Goal: Task Accomplishment & Management: Complete application form

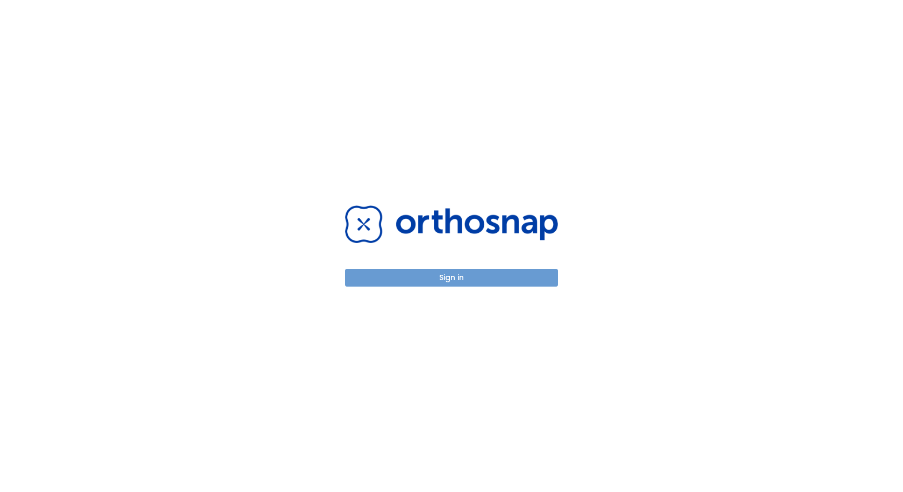
click at [517, 276] on button "Sign in" at bounding box center [451, 278] width 213 height 18
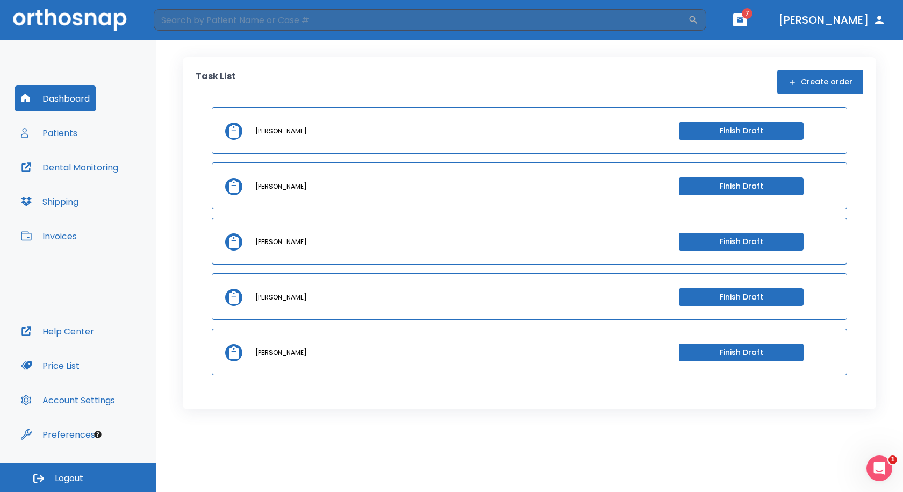
click at [403, 41] on div "Task List Create order Robert Whitten Finish Draft lacandrea brooks Finish Draf…" at bounding box center [529, 266] width 747 height 452
drag, startPoint x: 624, startPoint y: 396, endPoint x: 617, endPoint y: 362, distance: 35.1
click at [624, 396] on div "Task List Create order Robert Whitten Finish Draft lacandrea brooks Finish Draf…" at bounding box center [529, 233] width 693 height 352
click at [494, 81] on div "Task List Create order" at bounding box center [529, 82] width 667 height 24
click at [68, 132] on button "Patients" at bounding box center [49, 133] width 69 height 26
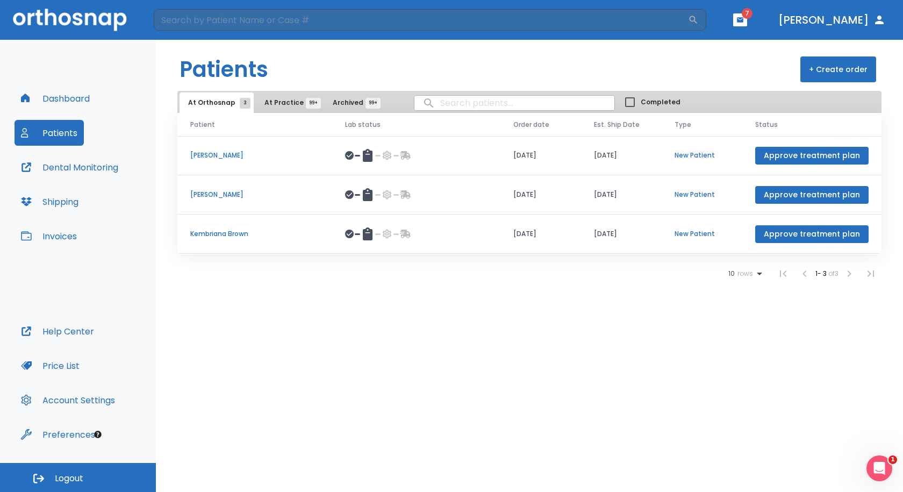
click at [491, 107] on input "search" at bounding box center [514, 102] width 200 height 21
type input "wright"
click at [282, 102] on span "At Practice 99+" at bounding box center [288, 103] width 49 height 10
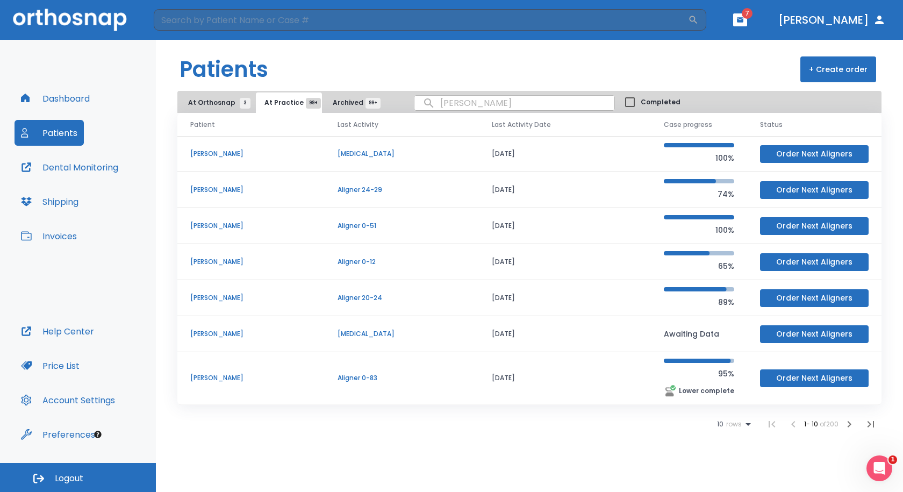
click at [340, 93] on button "Archived 99+" at bounding box center [352, 102] width 57 height 20
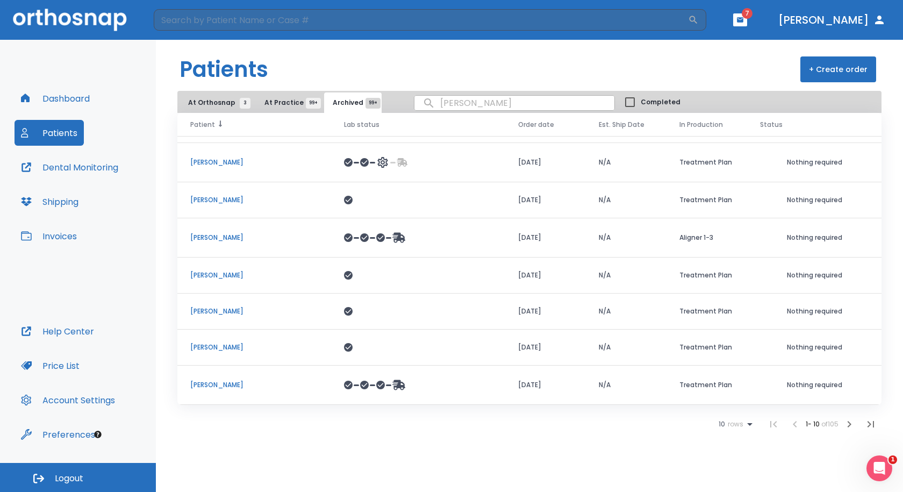
scroll to position [108, 0]
click at [828, 62] on button "+ Create order" at bounding box center [838, 69] width 76 height 26
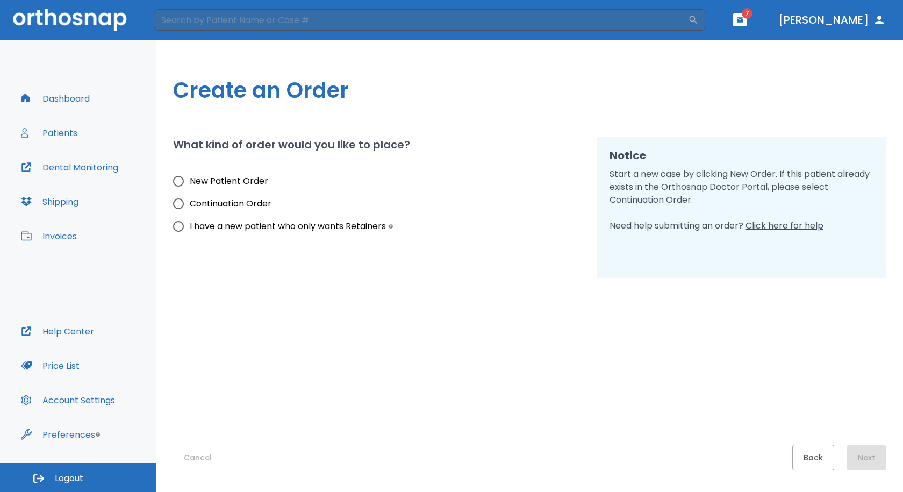
click at [221, 182] on span "New Patient Order" at bounding box center [229, 181] width 78 height 13
click at [190, 182] on input "New Patient Order" at bounding box center [178, 181] width 23 height 23
radio input "true"
click at [884, 462] on button "Next" at bounding box center [866, 457] width 39 height 26
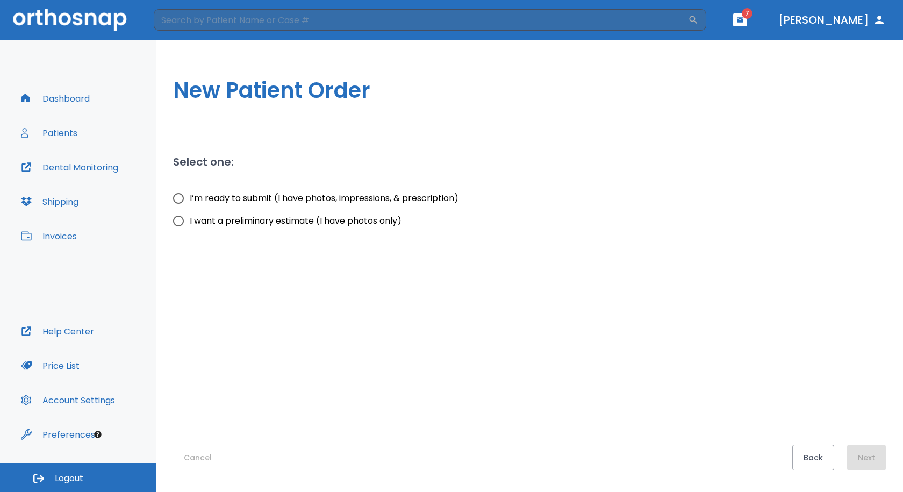
click at [357, 200] on span "I’m ready to submit (I have photos, impressions, & prescription)" at bounding box center [324, 198] width 269 height 13
click at [190, 200] on input "I’m ready to submit (I have photos, impressions, & prescription)" at bounding box center [178, 198] width 23 height 23
radio input "true"
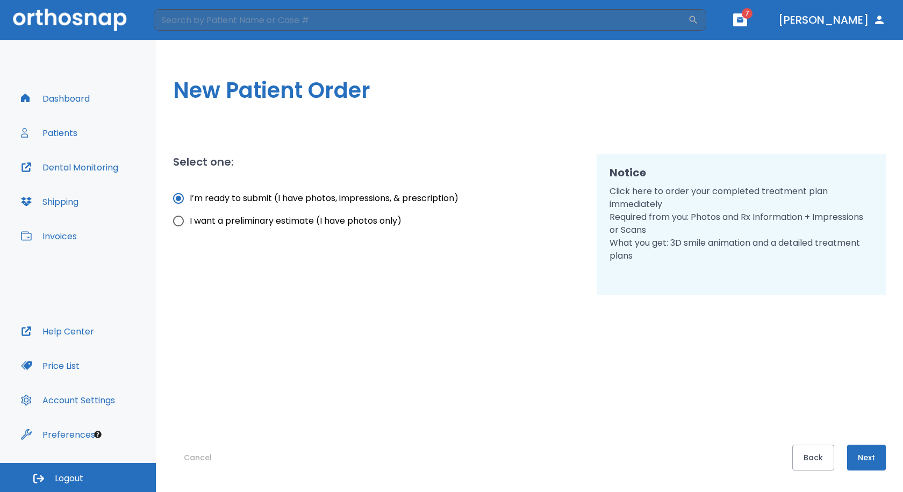
click at [875, 448] on button "Next" at bounding box center [866, 457] width 39 height 26
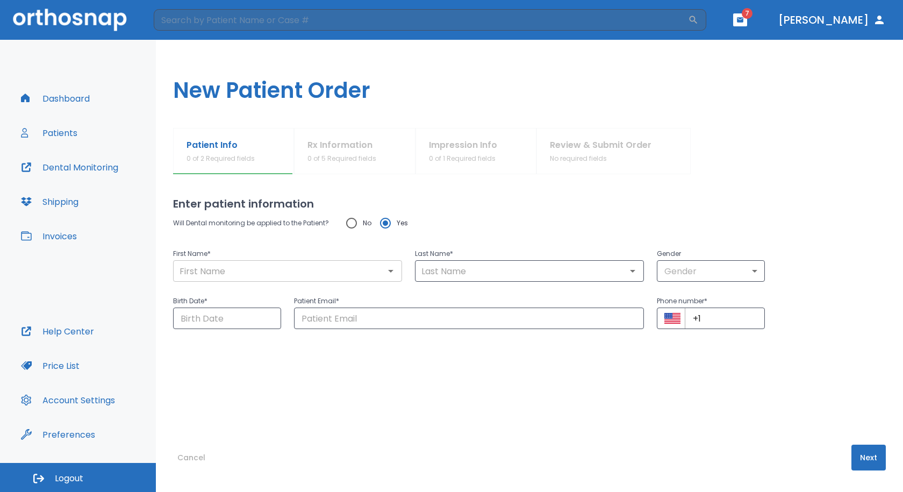
click at [306, 260] on div "​" at bounding box center [287, 270] width 229 height 21
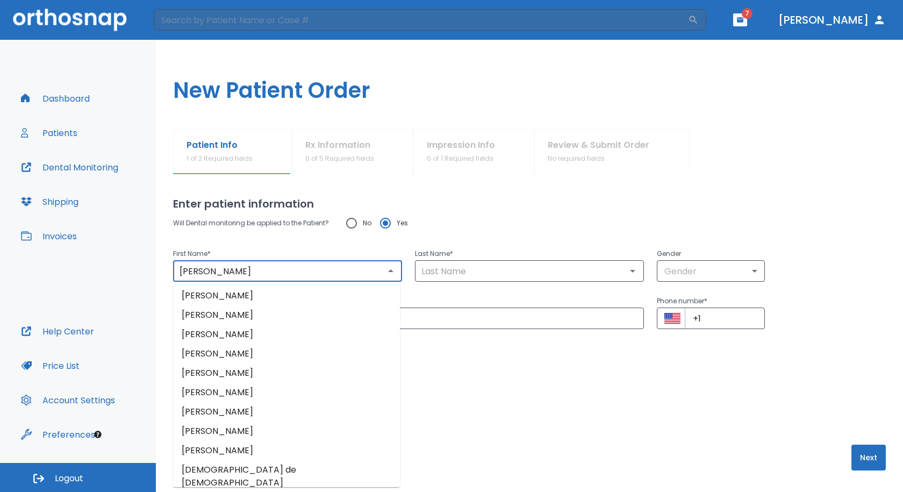
type input "Elijah"
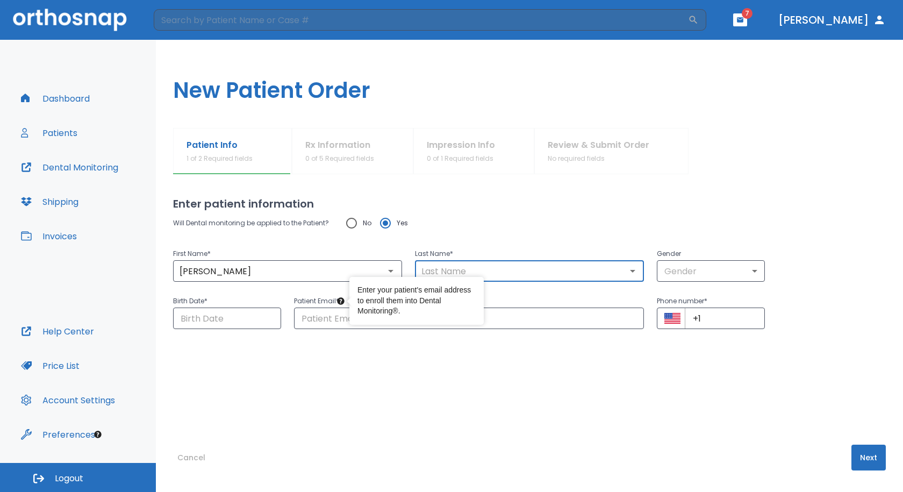
click at [443, 272] on input "text" at bounding box center [529, 270] width 222 height 15
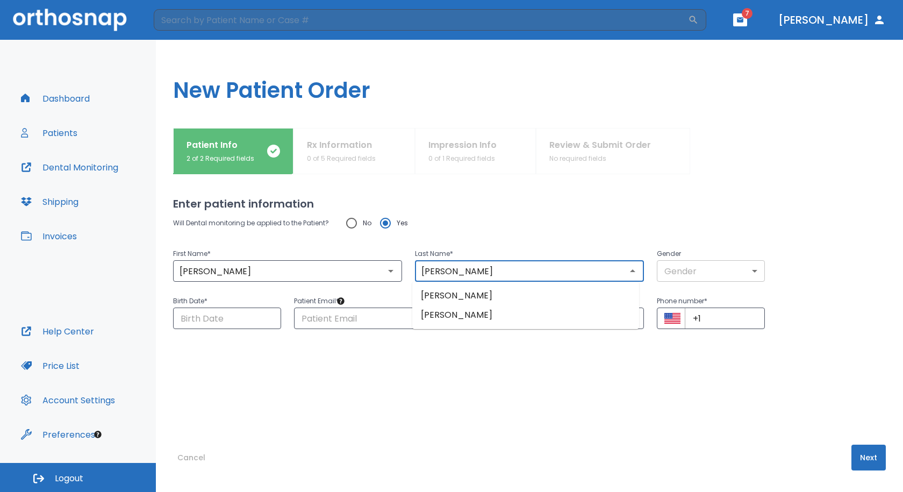
type input "Wright"
click at [665, 268] on body "​ 7 Dr. Swartzentruber Dashboard Patients Dental Monitoring Shipping Invoices H…" at bounding box center [451, 246] width 903 height 492
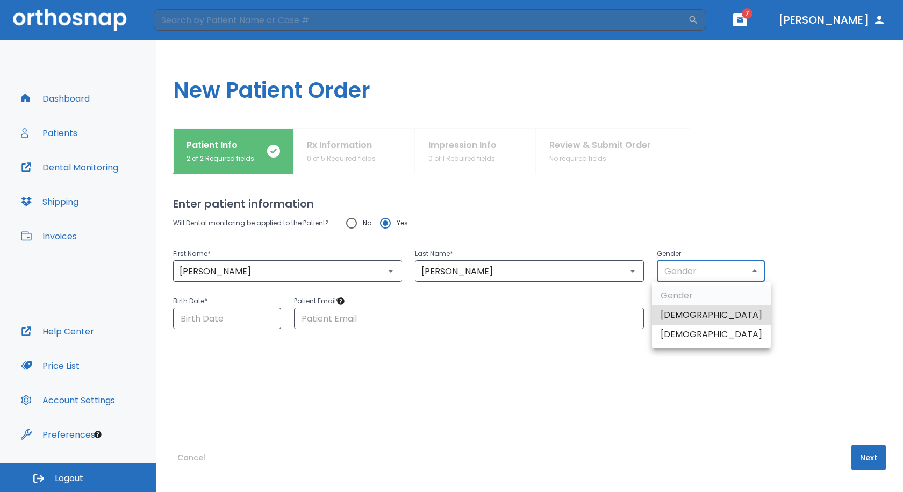
click at [683, 337] on li "Female" at bounding box center [711, 333] width 119 height 19
type input "0"
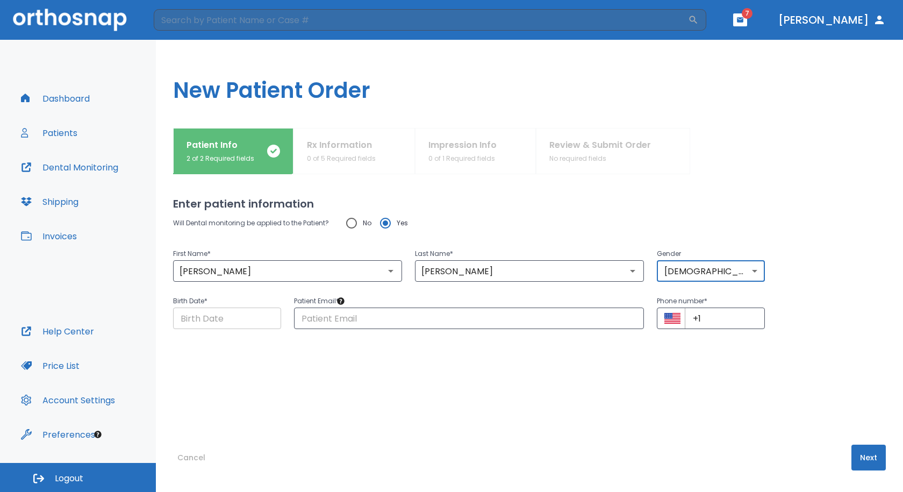
click at [247, 321] on input "Choose date" at bounding box center [227, 317] width 108 height 21
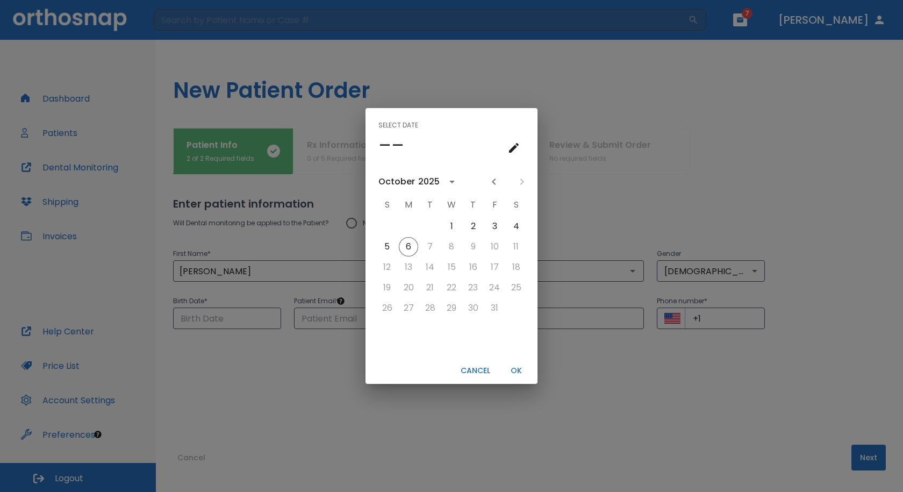
click at [415, 174] on div "October 2025" at bounding box center [419, 182] width 83 height 16
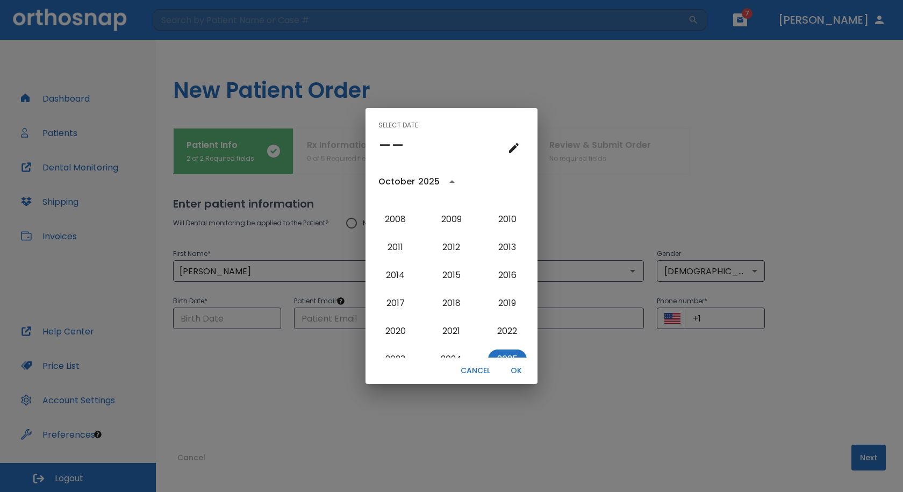
scroll to position [970, 0]
click at [451, 242] on button "2009" at bounding box center [451, 243] width 39 height 19
type input "10/06/2009"
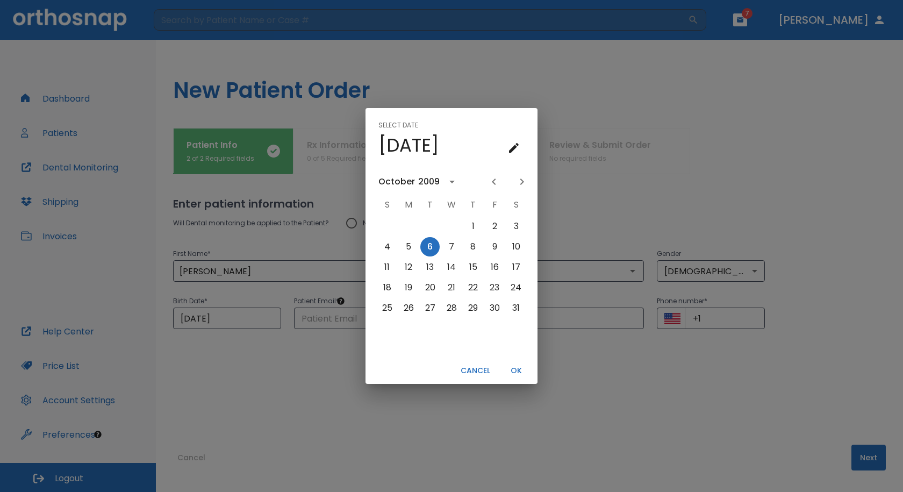
click at [517, 366] on button "OK" at bounding box center [516, 371] width 34 height 18
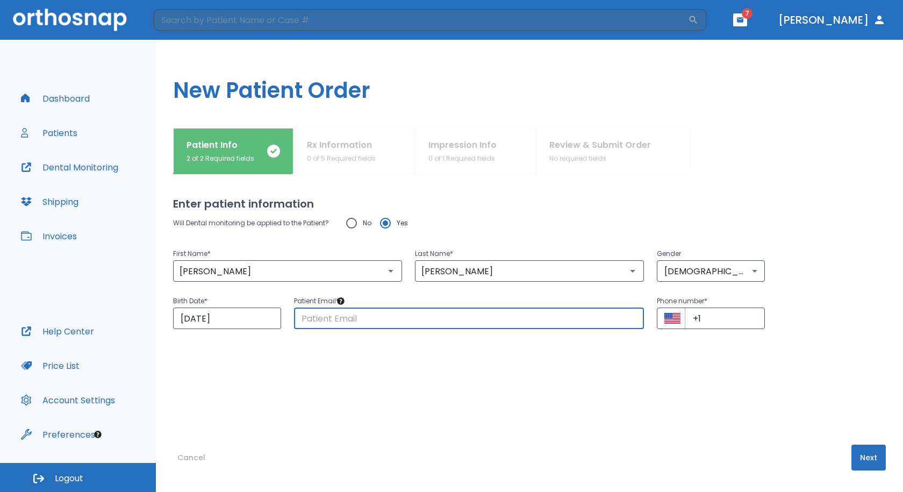
click at [417, 323] on input "text" at bounding box center [469, 317] width 350 height 21
type input "office@myaldentist.com"
click at [204, 318] on input "10/06/2009" at bounding box center [227, 317] width 108 height 21
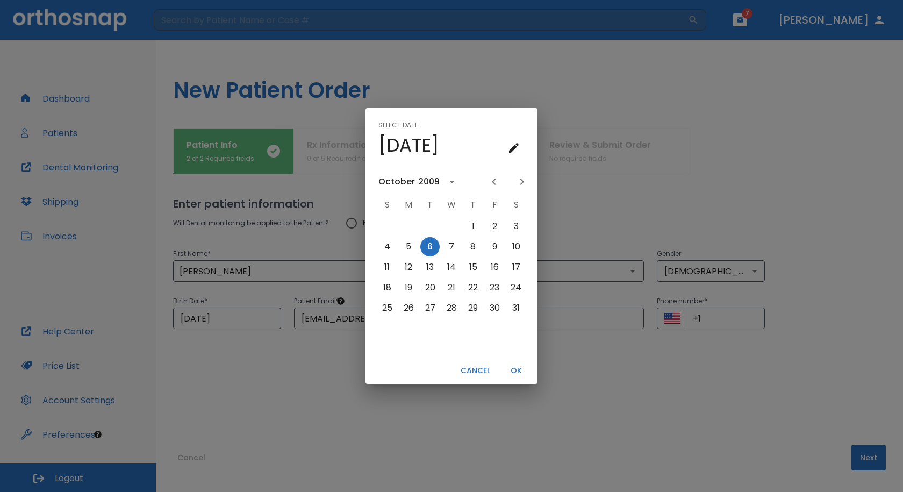
click at [495, 180] on icon "Previous month" at bounding box center [493, 181] width 13 height 13
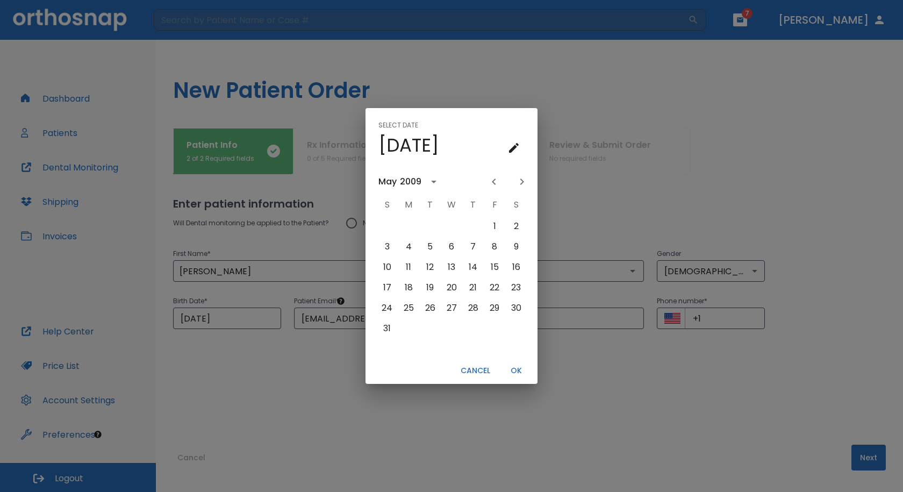
click at [495, 180] on icon "Previous month" at bounding box center [493, 181] width 13 height 13
click at [446, 287] on button "22" at bounding box center [451, 287] width 19 height 19
type input "04/22/2009"
click at [512, 366] on button "OK" at bounding box center [516, 371] width 34 height 18
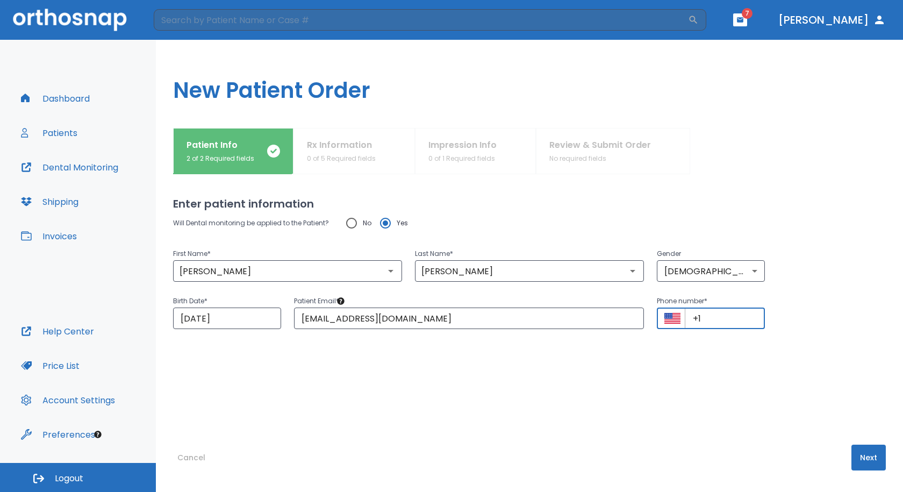
click at [741, 325] on input "+1" at bounding box center [724, 317] width 80 height 21
type input "+1 (229) 232-9189"
click at [853, 456] on button "Next" at bounding box center [868, 457] width 34 height 26
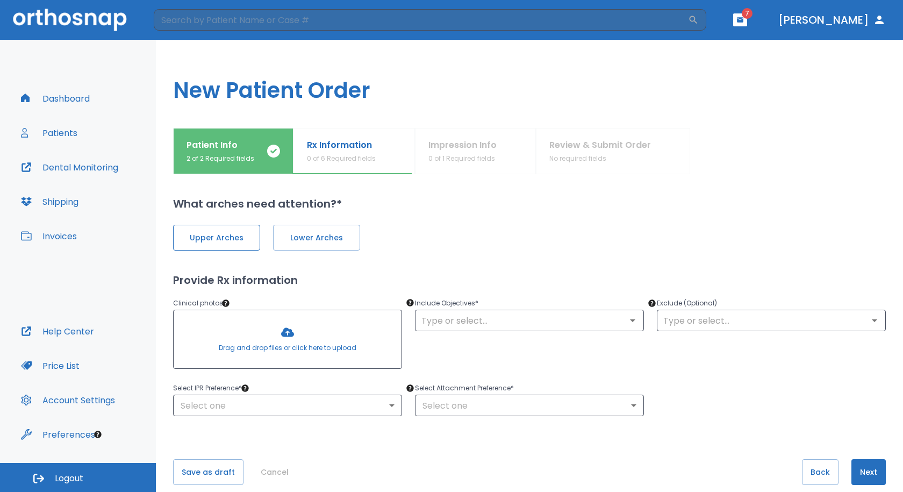
click at [241, 241] on span "Upper Arches" at bounding box center [216, 237] width 64 height 11
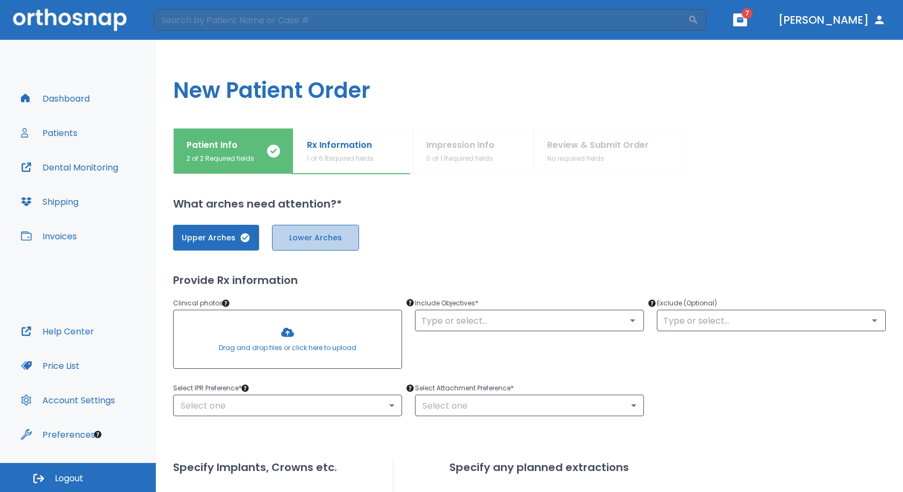
click at [298, 232] on span "Lower Arches" at bounding box center [315, 237] width 64 height 11
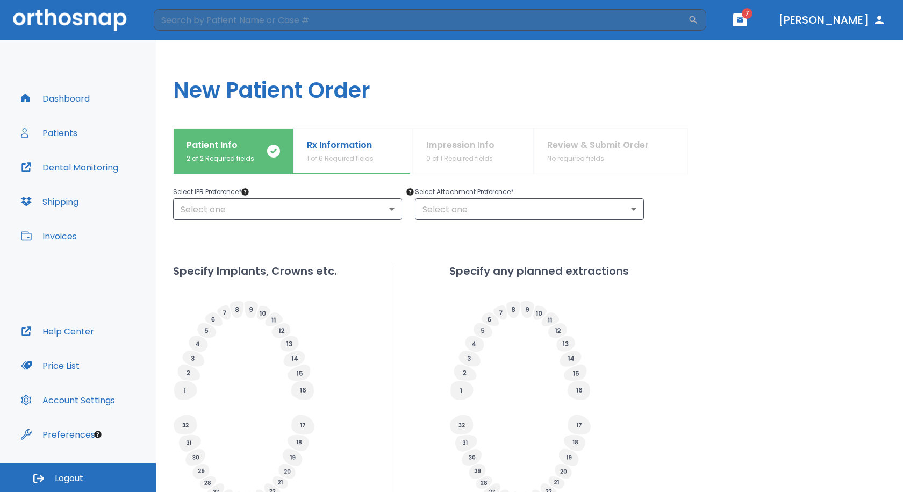
scroll to position [215, 0]
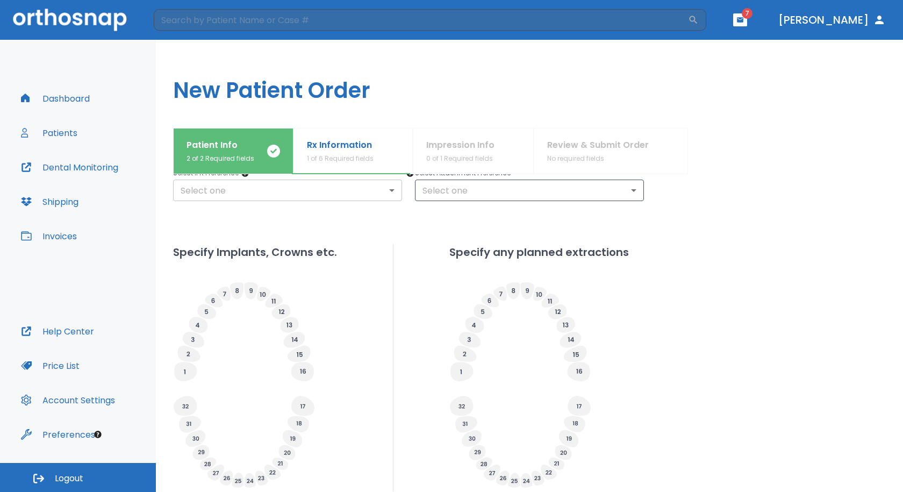
click at [281, 190] on body "​ 7 Dr. Swartzentruber Dashboard Patients Dental Monitoring Shipping Invoices H…" at bounding box center [451, 246] width 903 height 492
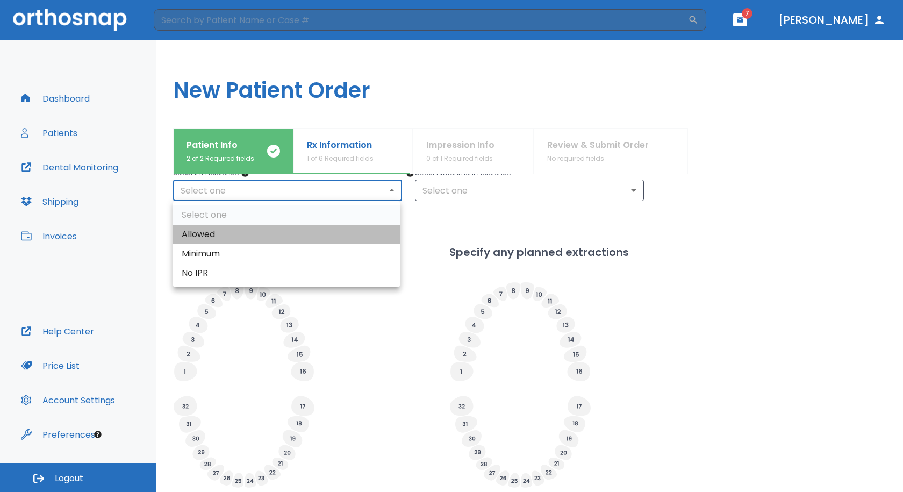
click at [218, 229] on li "Allowed" at bounding box center [286, 234] width 227 height 19
type input "1"
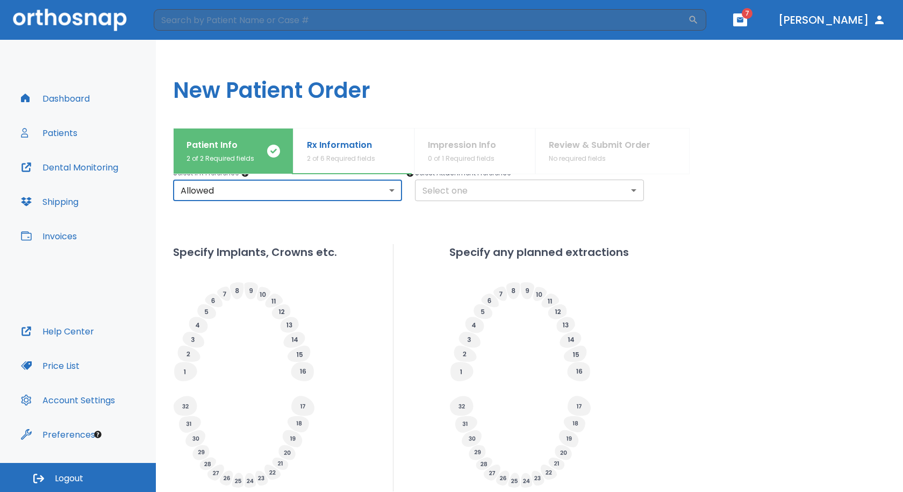
click at [448, 181] on body "​ 7 Dr. Swartzentruber Dashboard Patients Dental Monitoring Shipping Invoices H…" at bounding box center [451, 246] width 903 height 492
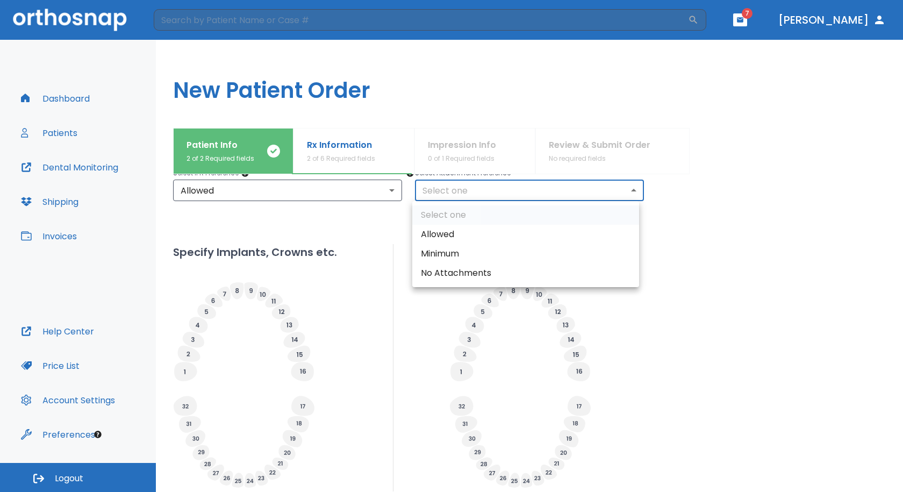
click at [439, 237] on li "Allowed" at bounding box center [525, 234] width 227 height 19
type input "1"
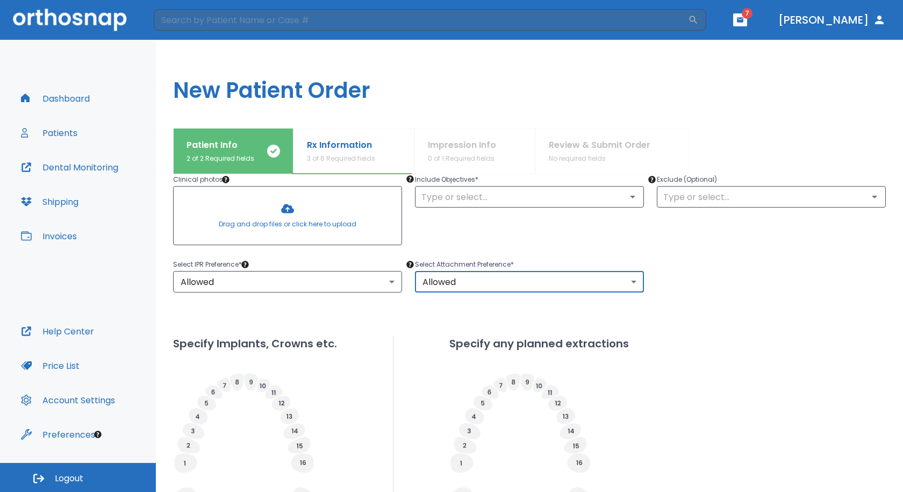
scroll to position [107, 0]
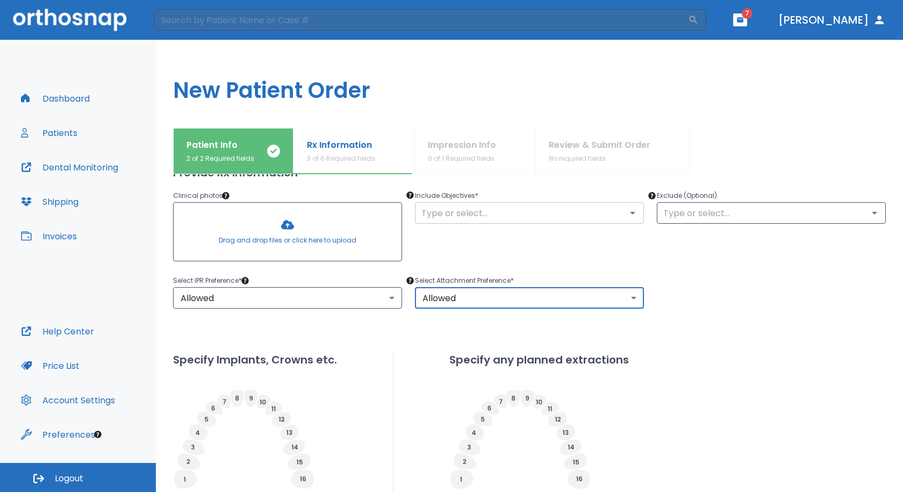
click at [437, 217] on input "text" at bounding box center [529, 212] width 222 height 15
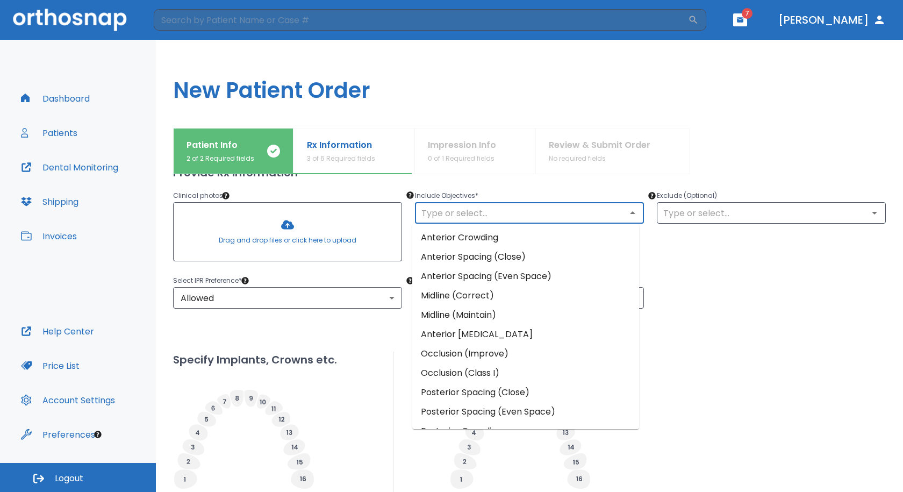
click at [437, 217] on input "text" at bounding box center [529, 212] width 222 height 15
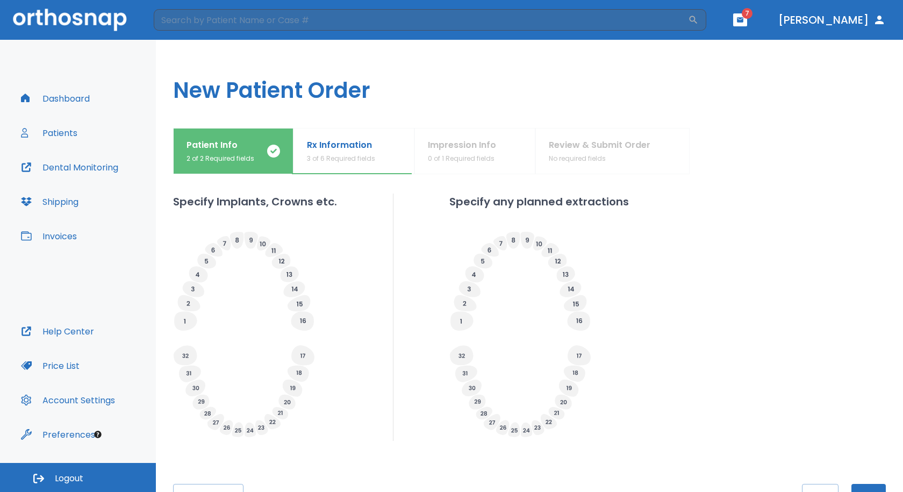
scroll to position [269, 0]
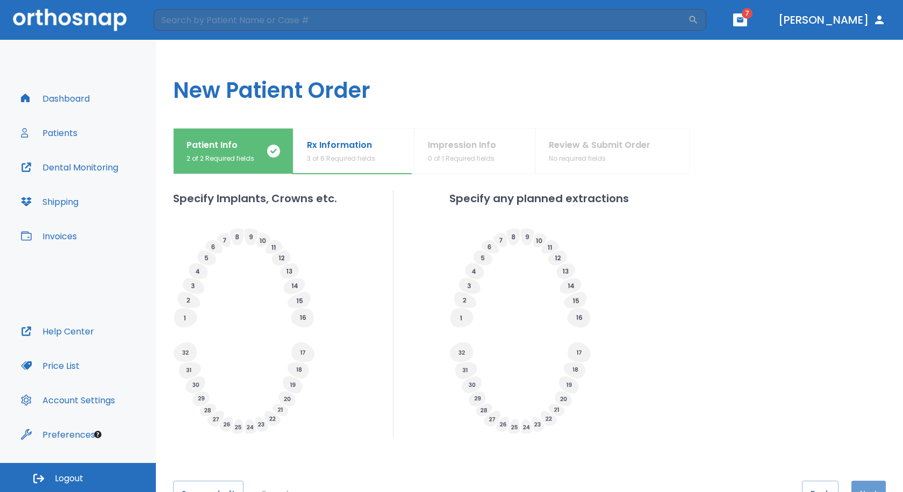
click at [860, 485] on button "Next" at bounding box center [868, 493] width 34 height 26
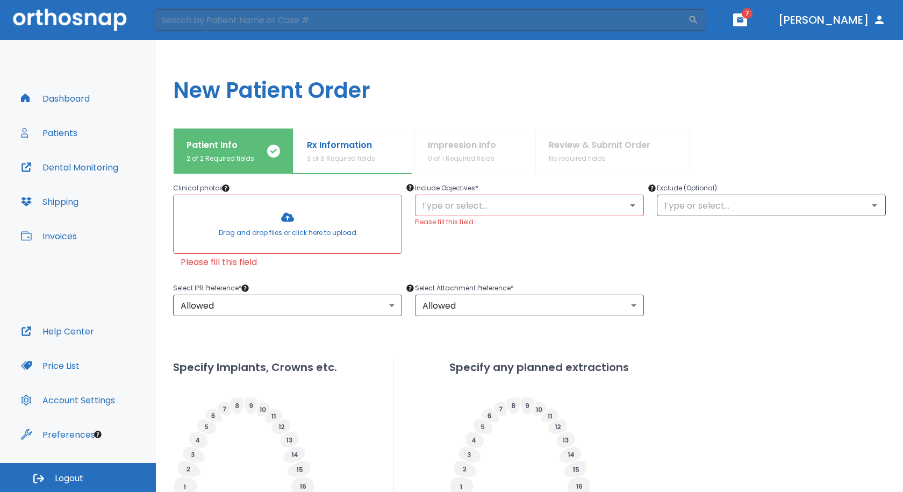
scroll to position [110, 0]
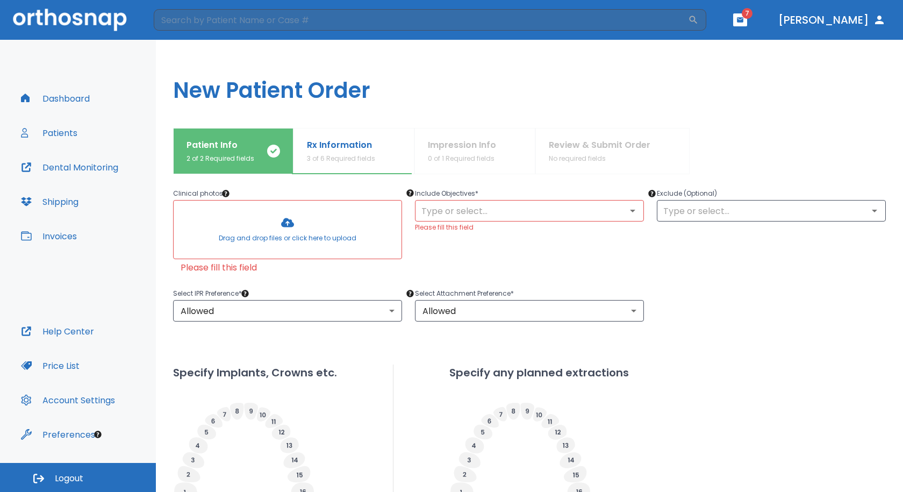
click at [473, 216] on input "text" at bounding box center [529, 210] width 222 height 15
click at [482, 205] on input "text" at bounding box center [529, 210] width 222 height 15
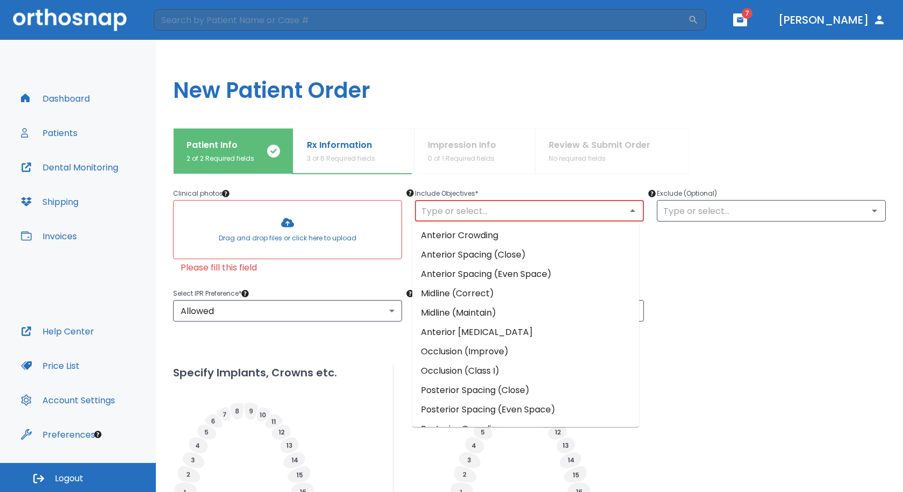
click at [488, 254] on li "Anterior Spacing (Close)" at bounding box center [525, 254] width 227 height 19
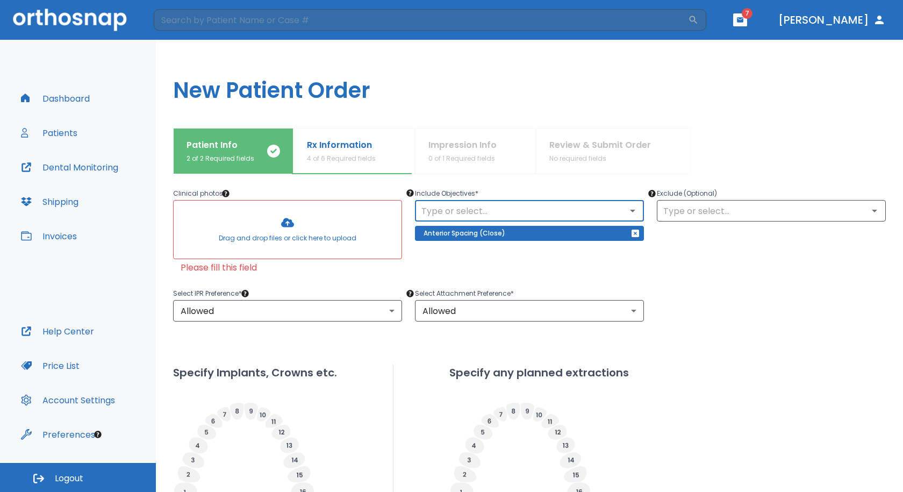
click at [631, 216] on icon "Open" at bounding box center [632, 210] width 13 height 13
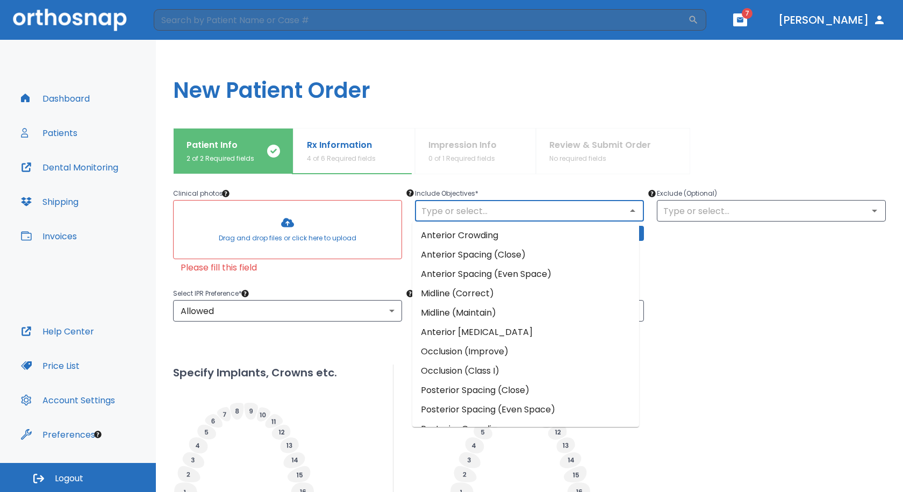
click at [488, 296] on li "Midline (Correct)" at bounding box center [525, 293] width 227 height 19
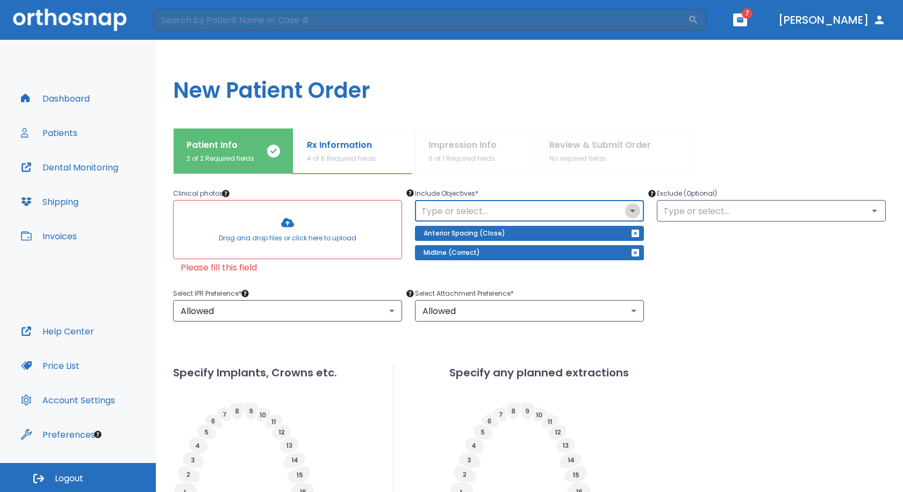
click at [630, 215] on icon "Open" at bounding box center [632, 210] width 13 height 13
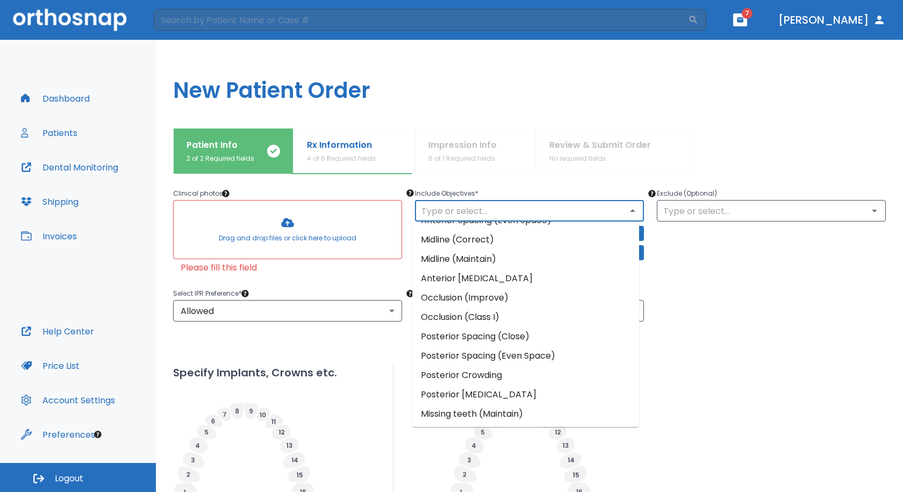
scroll to position [93, 0]
click at [507, 264] on li "Occlusion (Improve)" at bounding box center [525, 257] width 227 height 19
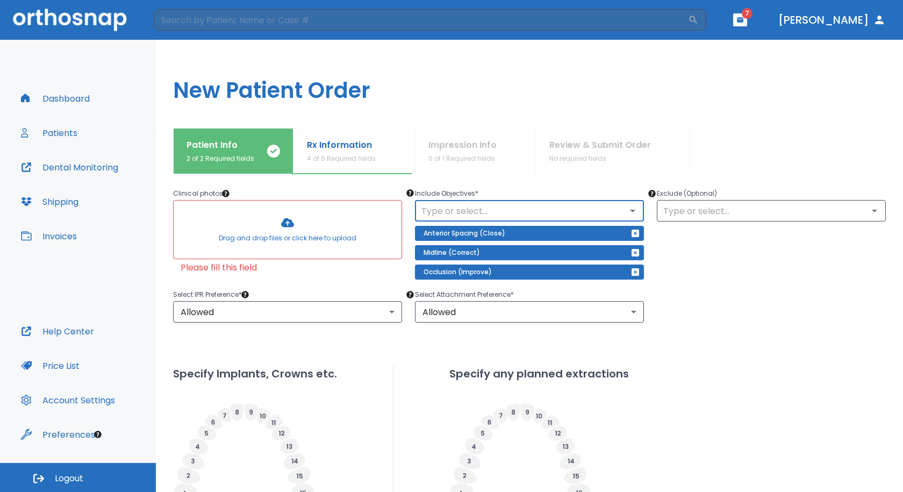
click at [518, 212] on input "text" at bounding box center [529, 210] width 222 height 15
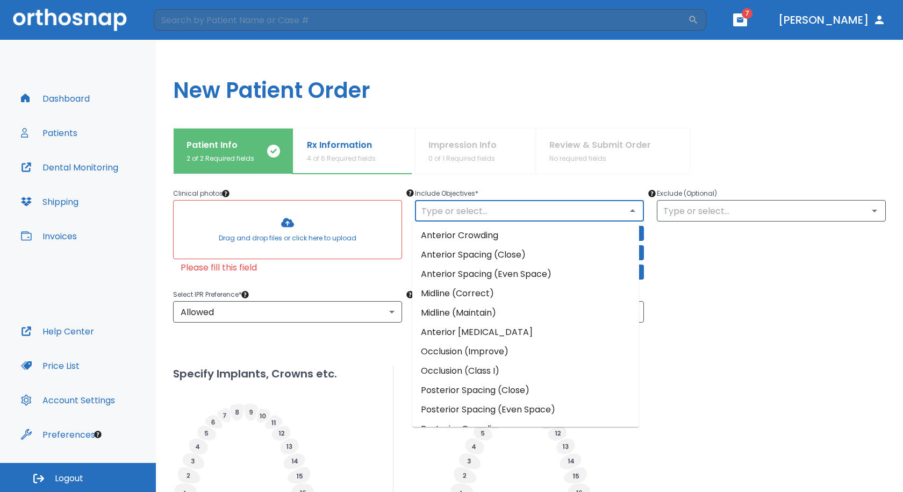
click at [528, 391] on li "Posterior Spacing (Close)" at bounding box center [525, 389] width 227 height 19
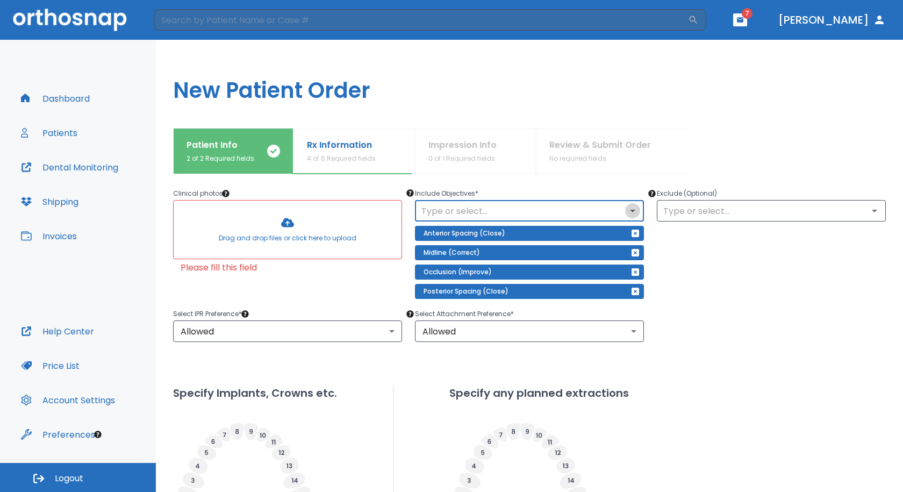
click at [626, 217] on button "Open" at bounding box center [632, 210] width 15 height 15
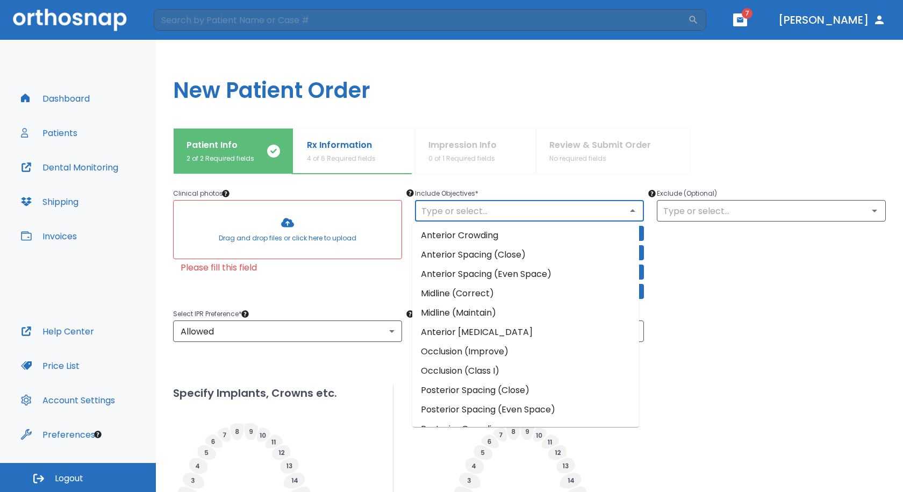
click at [658, 371] on div "Upper Arches Lower Arches Provide Rx information Clinical photos * Drag and dro…" at bounding box center [529, 367] width 712 height 530
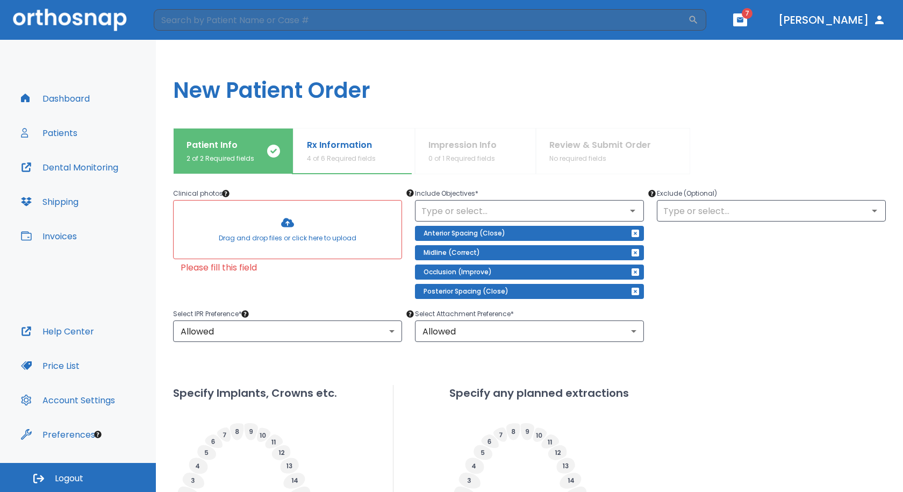
click at [295, 229] on div at bounding box center [288, 229] width 228 height 58
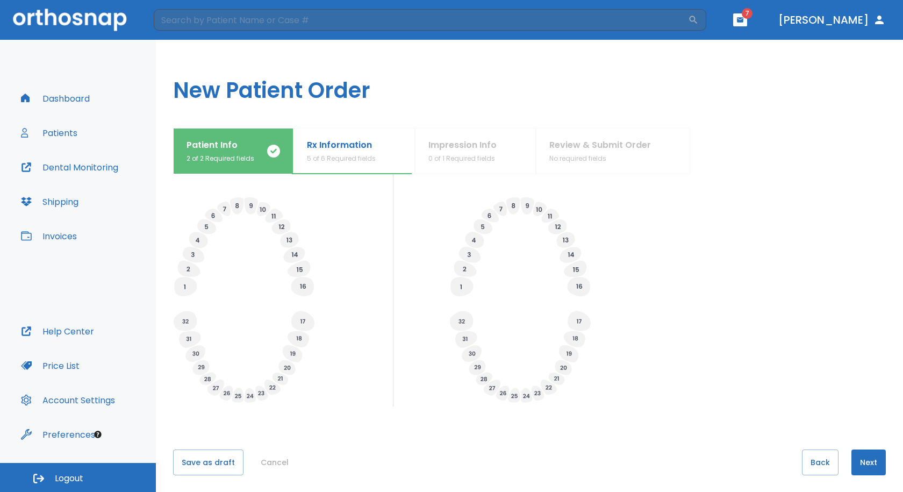
scroll to position [340, 0]
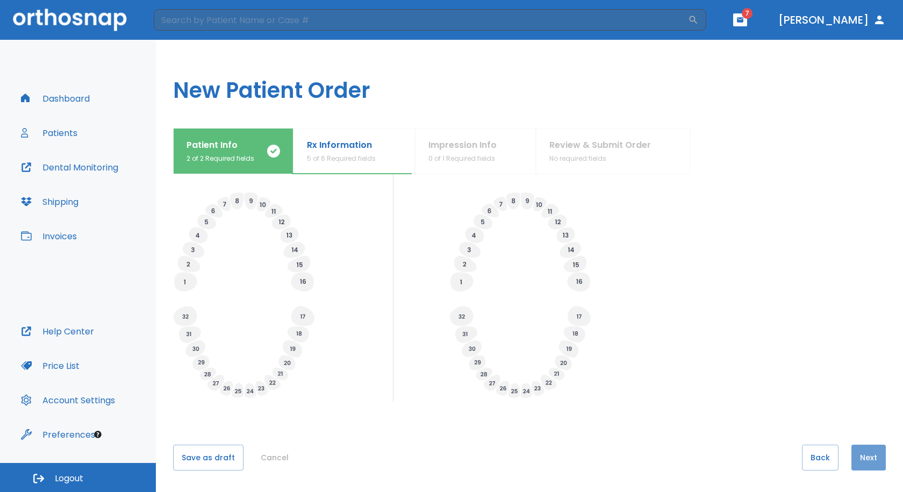
click at [863, 461] on button "Next" at bounding box center [868, 457] width 34 height 26
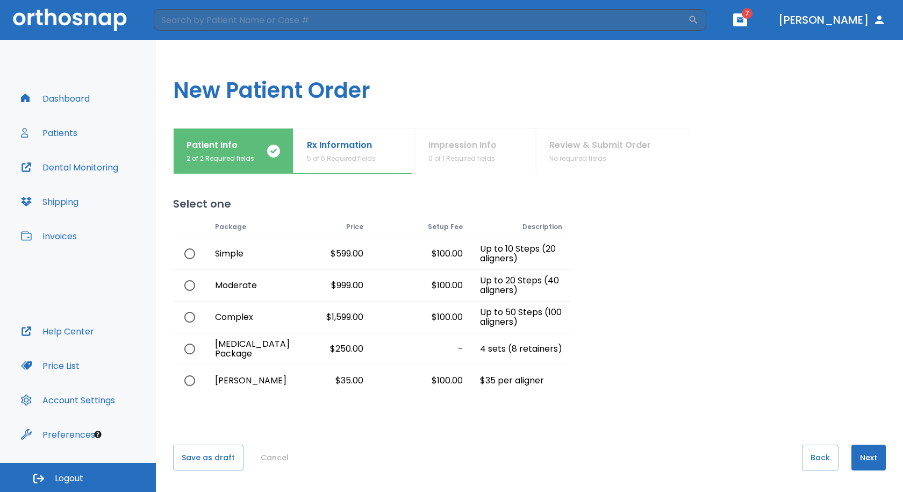
click at [247, 376] on div "Per Aligner" at bounding box center [239, 380] width 66 height 31
click at [188, 381] on input "radio" at bounding box center [189, 380] width 23 height 23
radio input "true"
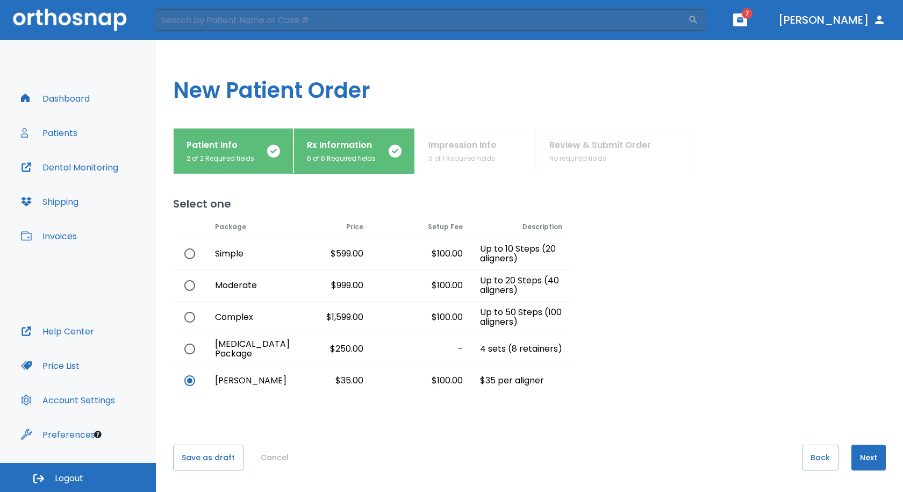
click at [851, 454] on button "Next" at bounding box center [868, 457] width 34 height 26
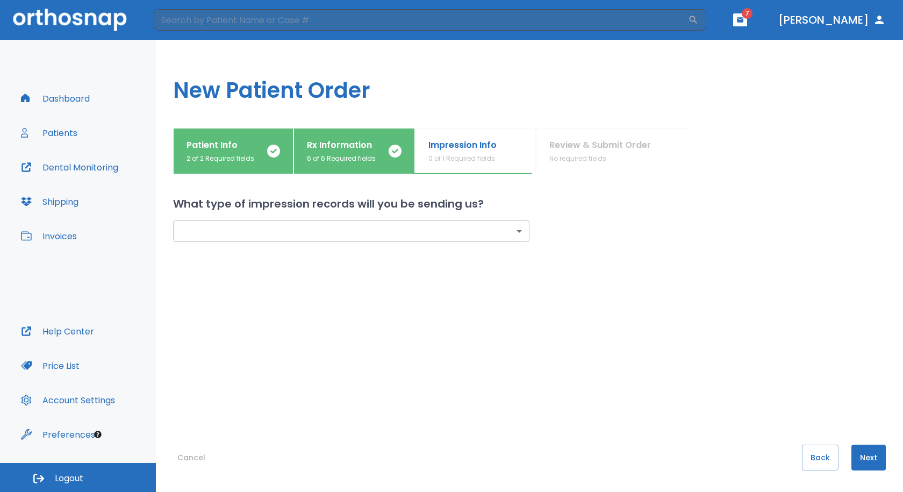
click at [516, 231] on body "​ 7 Dr. Swartzentruber Dashboard Patients Dental Monitoring Shipping Invoices H…" at bounding box center [451, 246] width 903 height 492
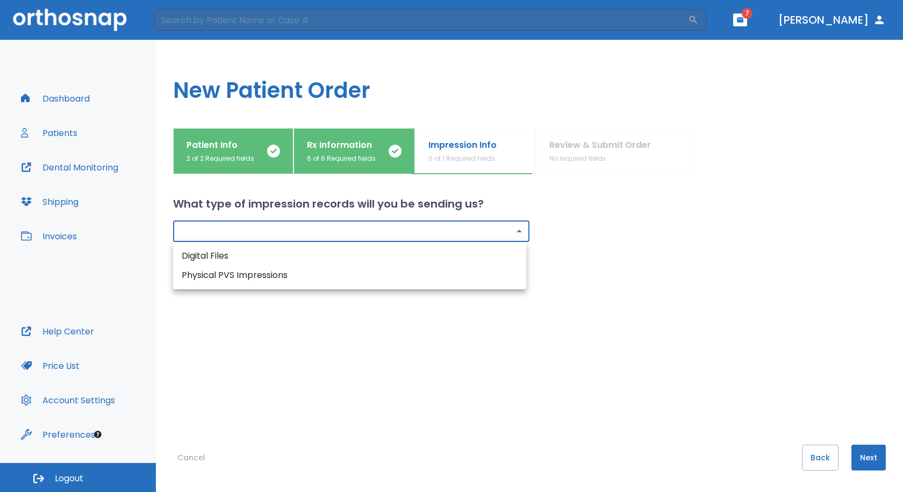
click at [233, 258] on li "Digital Files" at bounding box center [349, 255] width 353 height 19
type input "digital"
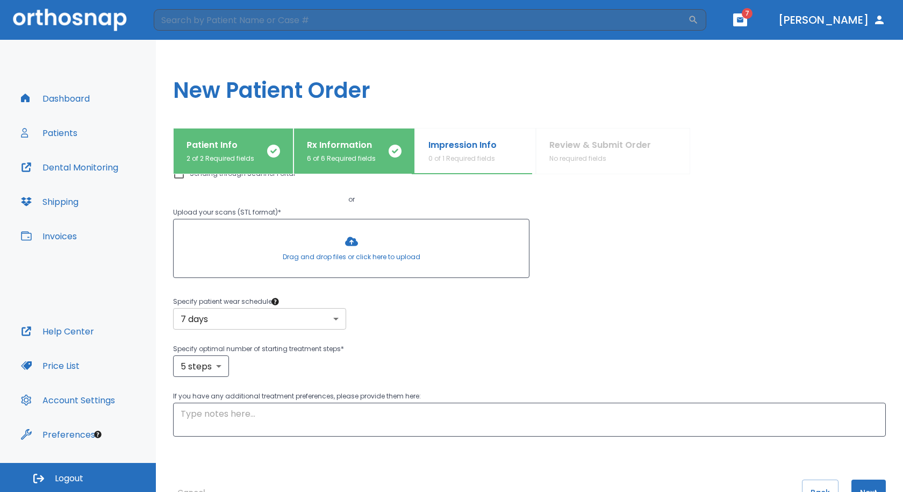
scroll to position [90, 0]
